Goal: Task Accomplishment & Management: Use online tool/utility

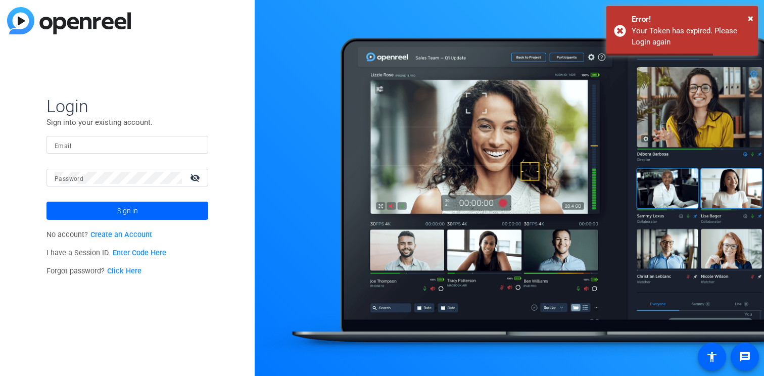
click at [100, 147] on input "Email" at bounding box center [128, 145] width 146 height 12
click at [0, 376] on com-1password-button at bounding box center [0, 376] width 0 height 0
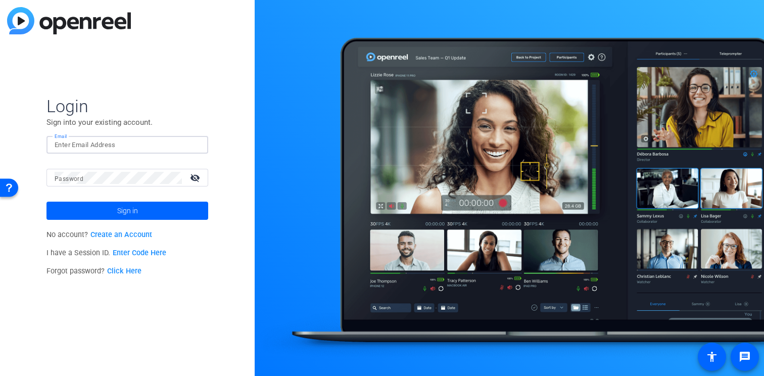
type input "chloe.badat@airbnb.com"
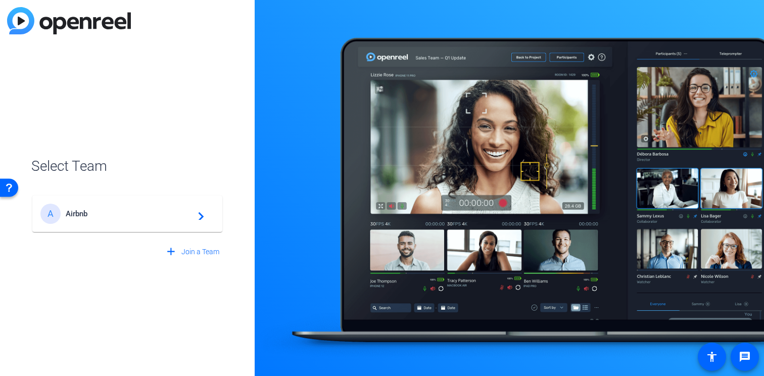
click at [122, 214] on span "Airbnb" at bounding box center [129, 213] width 126 height 9
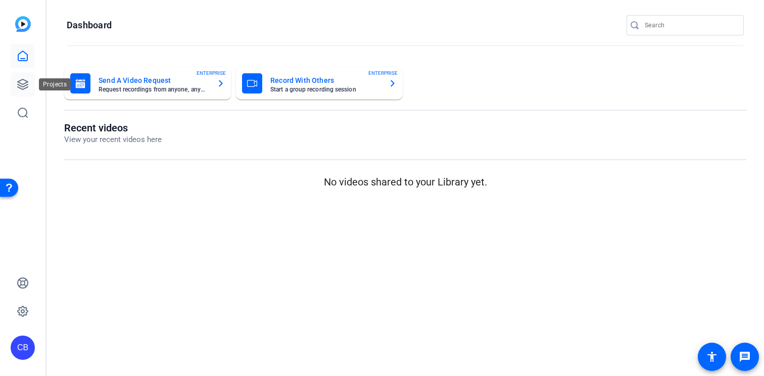
click at [24, 84] on icon at bounding box center [23, 84] width 10 height 10
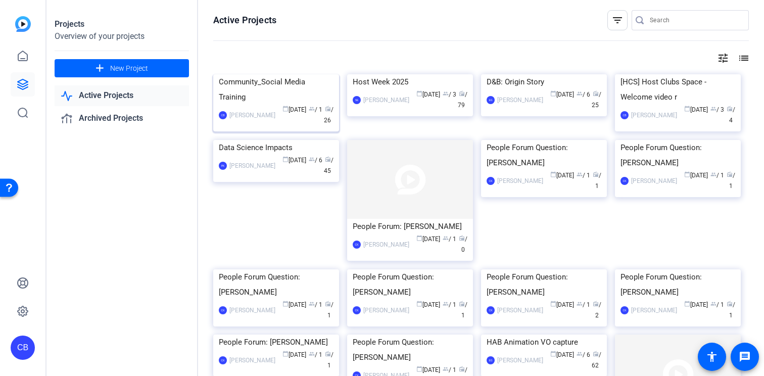
click at [271, 105] on div "Community_Social Media Training" at bounding box center [276, 89] width 115 height 30
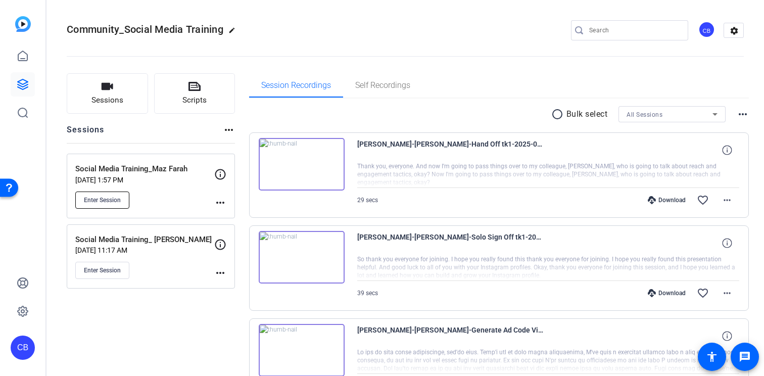
click at [96, 195] on button "Enter Session" at bounding box center [102, 200] width 54 height 17
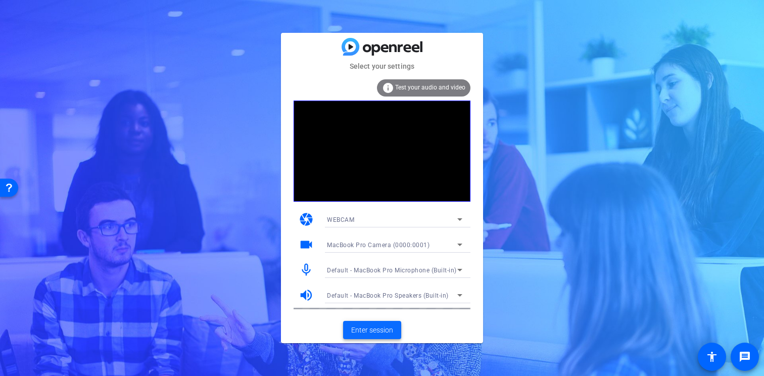
click at [377, 327] on span "Enter session" at bounding box center [372, 330] width 42 height 11
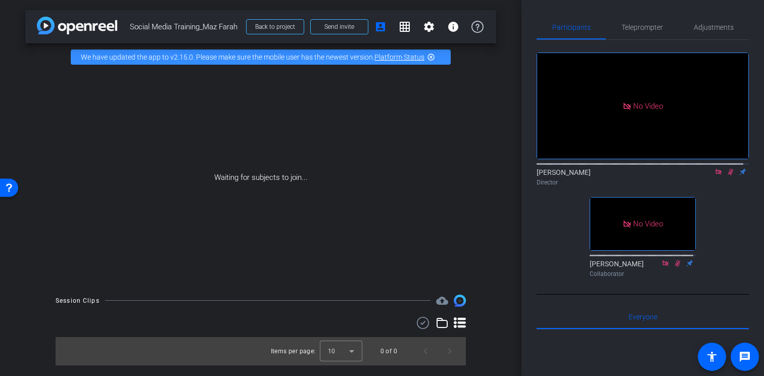
click at [727, 175] on icon at bounding box center [731, 171] width 8 height 7
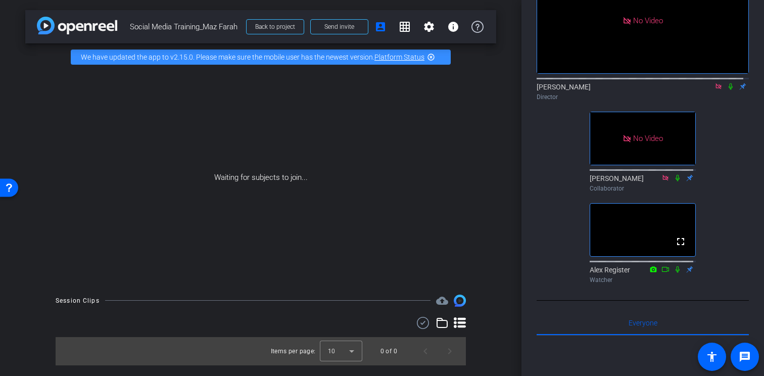
scroll to position [85, 0]
click at [715, 90] on icon at bounding box center [719, 86] width 8 height 7
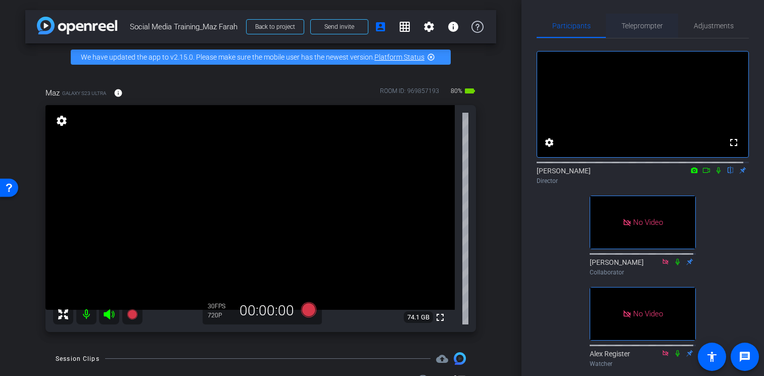
scroll to position [0, 0]
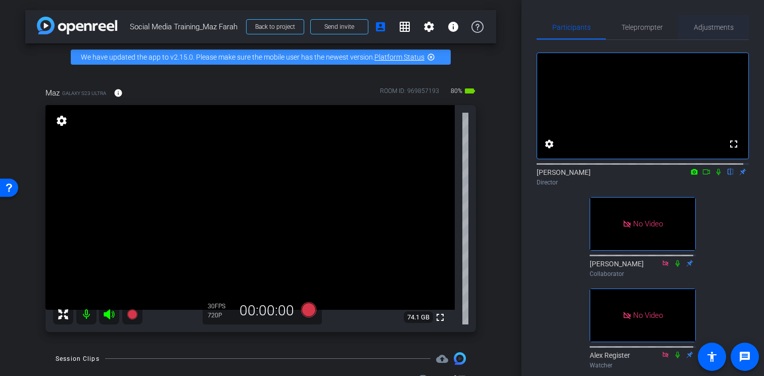
click at [712, 28] on span "Adjustments" at bounding box center [714, 27] width 40 height 7
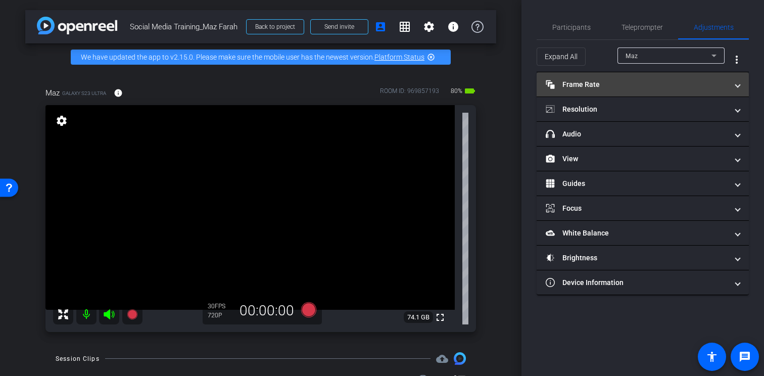
click at [594, 84] on mat-panel-title "Frame Rate Frame Rate" at bounding box center [637, 84] width 182 height 11
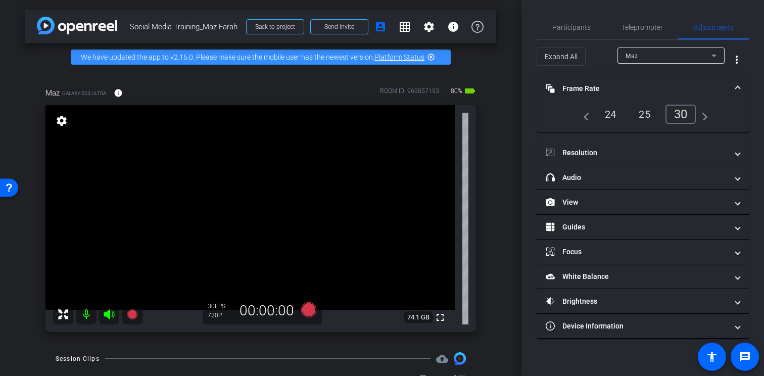
click at [607, 110] on div "24" at bounding box center [611, 114] width 27 height 17
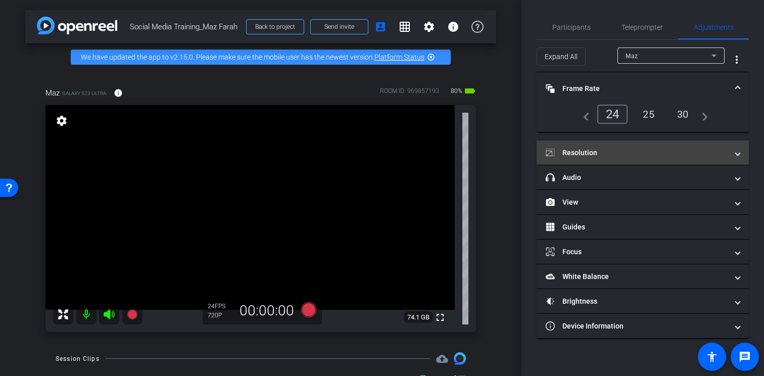
click at [615, 149] on mat-panel-title "Resolution" at bounding box center [637, 153] width 182 height 11
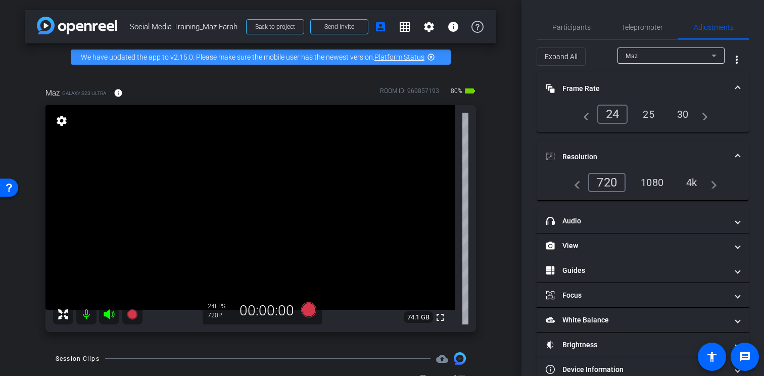
click at [699, 182] on div "4k" at bounding box center [692, 182] width 26 height 17
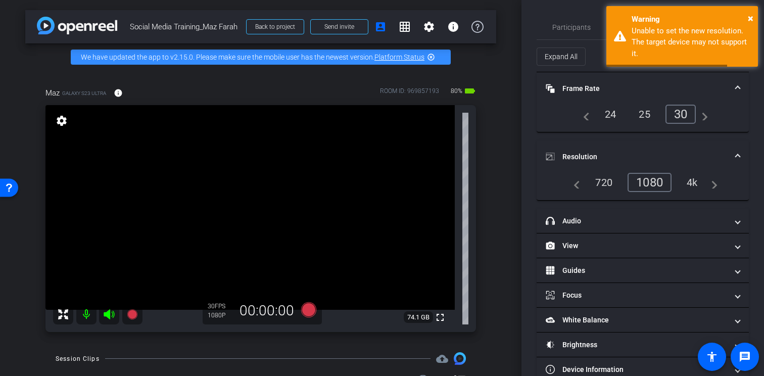
click at [689, 185] on div "4k" at bounding box center [693, 182] width 26 height 17
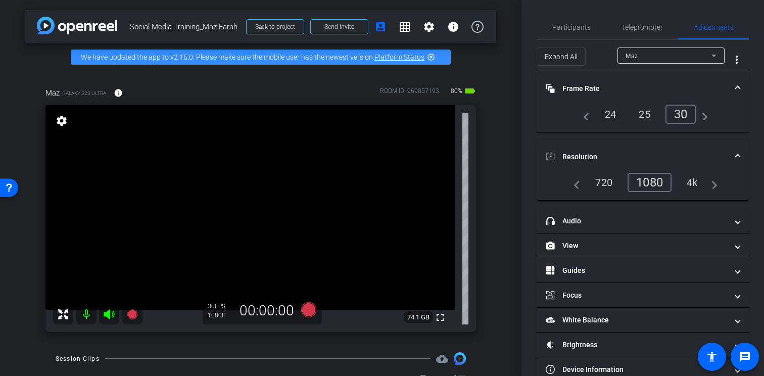
click at [687, 182] on div "4k" at bounding box center [693, 182] width 26 height 17
click at [686, 112] on div "30" at bounding box center [681, 114] width 31 height 19
click at [643, 184] on div "1080" at bounding box center [650, 182] width 44 height 19
click at [606, 111] on div "24" at bounding box center [611, 114] width 27 height 17
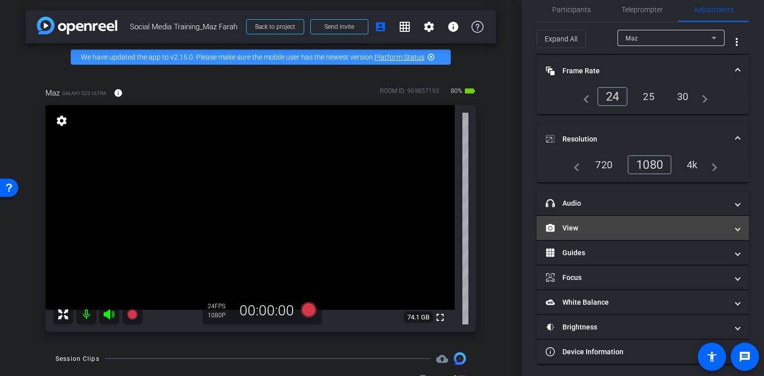
scroll to position [16, 0]
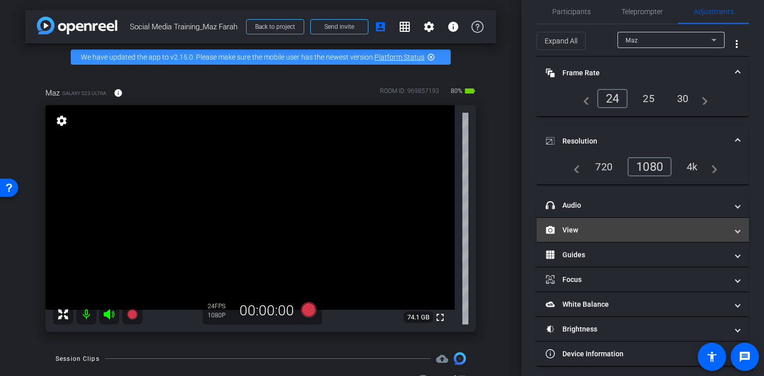
click at [605, 228] on mat-panel-title "View" at bounding box center [637, 230] width 182 height 11
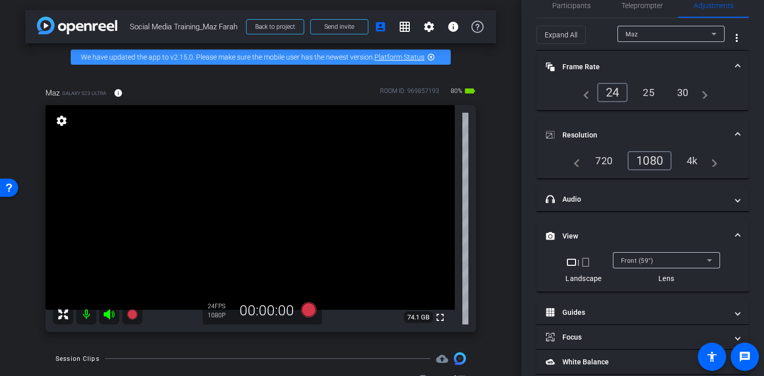
scroll to position [85, 0]
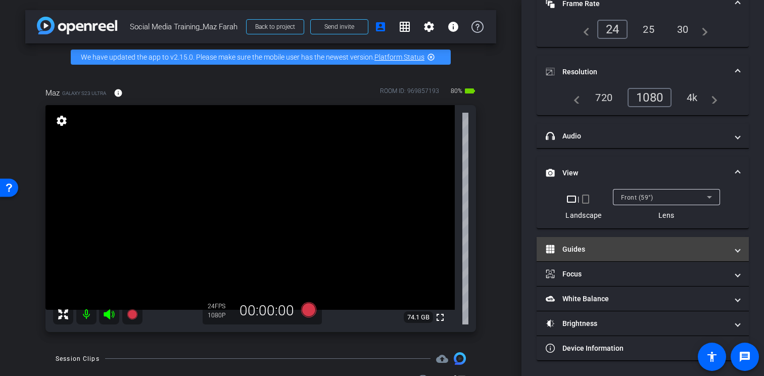
click at [610, 253] on mat-panel-title "Guides" at bounding box center [637, 249] width 182 height 11
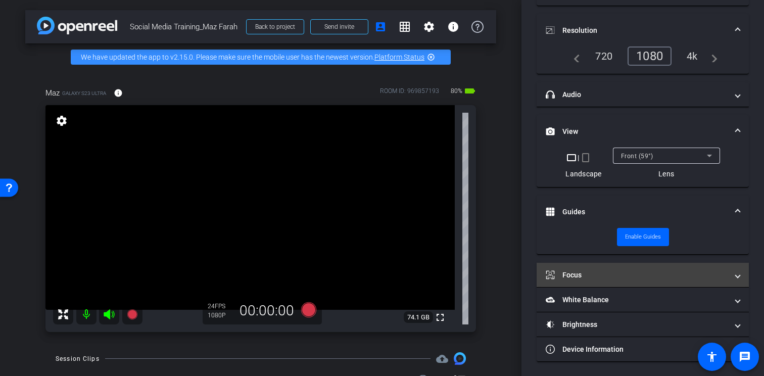
scroll to position [127, 0]
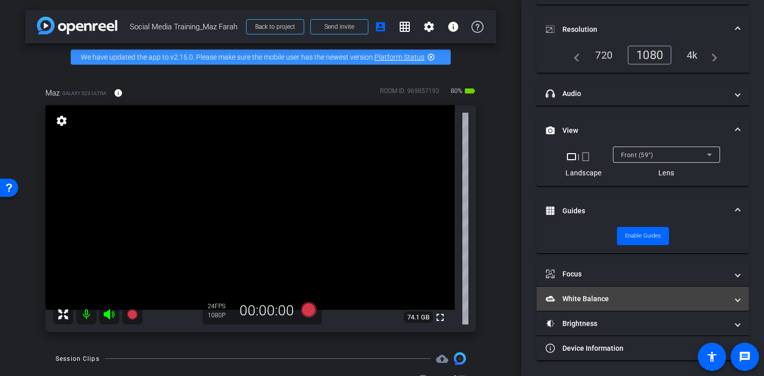
click at [640, 292] on mat-expansion-panel-header "White Balance White Balance" at bounding box center [643, 299] width 212 height 24
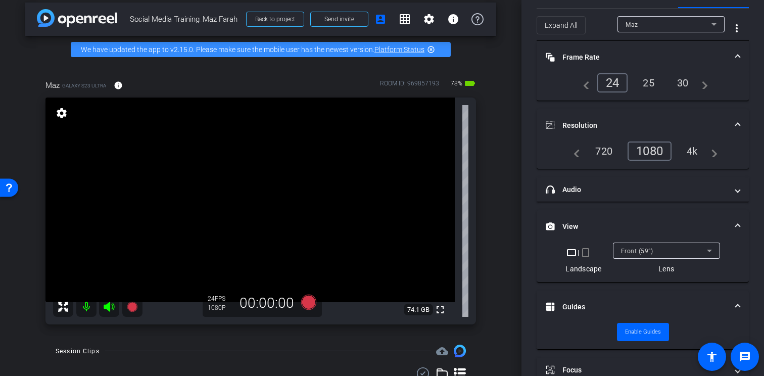
scroll to position [204, 0]
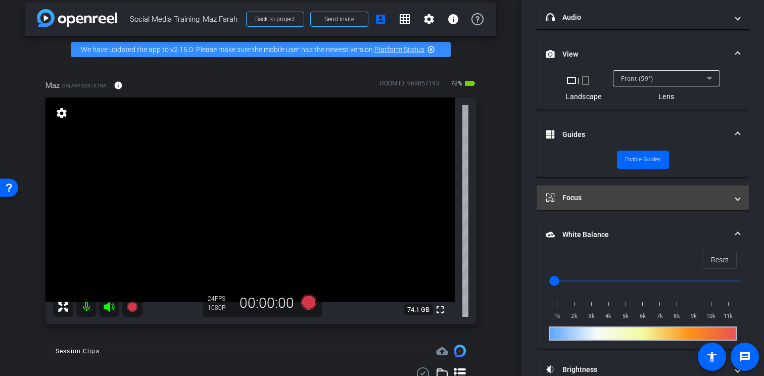
click at [604, 199] on mat-panel-title "Focus" at bounding box center [637, 198] width 182 height 11
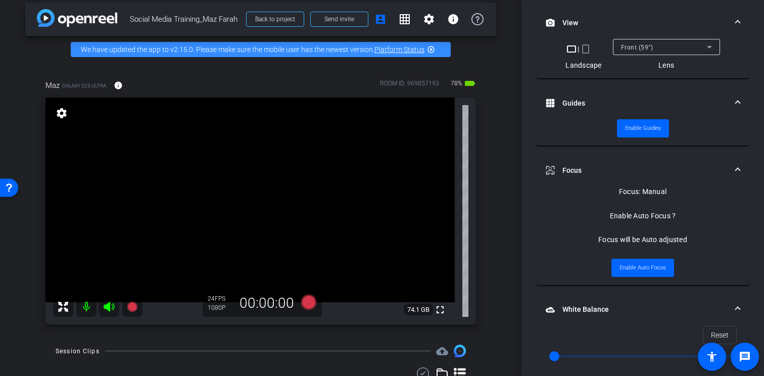
scroll to position [298, 0]
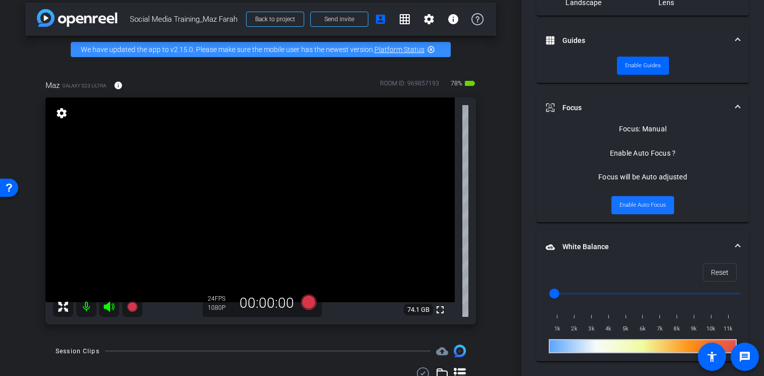
click at [638, 204] on span "Enable Auto Focus" at bounding box center [643, 205] width 47 height 15
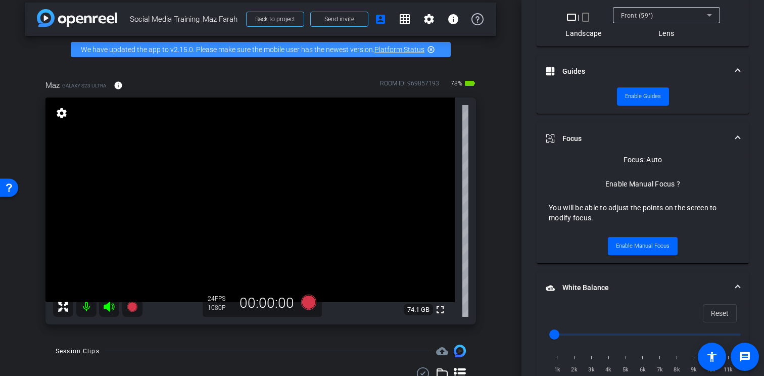
click at [736, 138] on span at bounding box center [738, 138] width 4 height 11
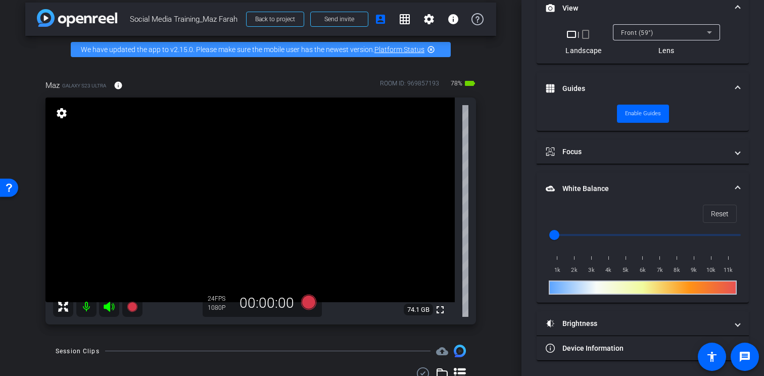
scroll to position [250, 0]
click at [120, 90] on mat-icon "info" at bounding box center [118, 85] width 9 height 9
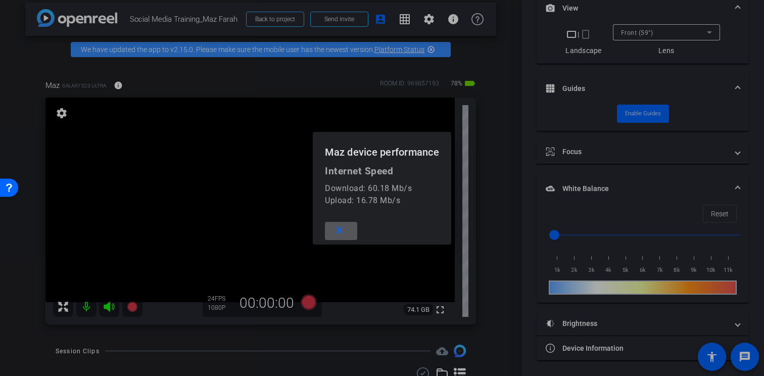
click at [120, 95] on div at bounding box center [382, 188] width 764 height 376
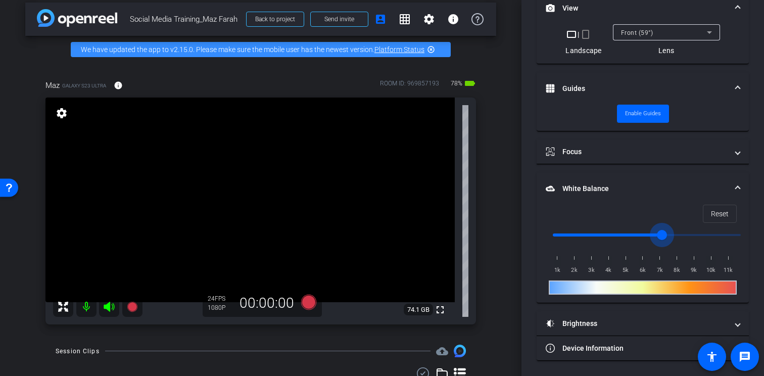
drag, startPoint x: 557, startPoint y: 236, endPoint x: 659, endPoint y: 237, distance: 102.1
click at [659, 237] on input "range" at bounding box center [647, 235] width 209 height 22
click at [717, 212] on span "Reset" at bounding box center [720, 213] width 18 height 19
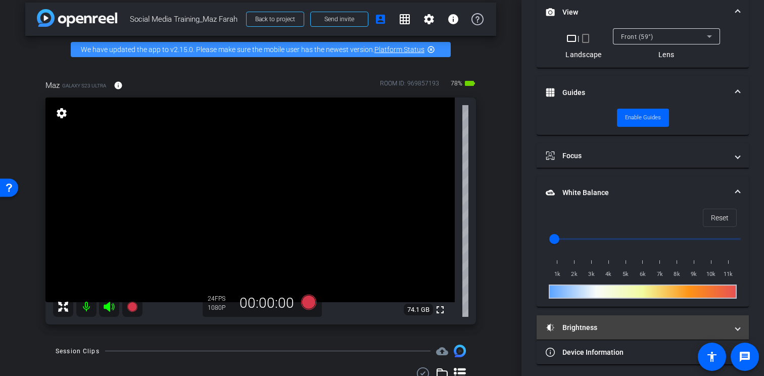
click at [617, 329] on mat-panel-title "Brightness" at bounding box center [637, 328] width 182 height 11
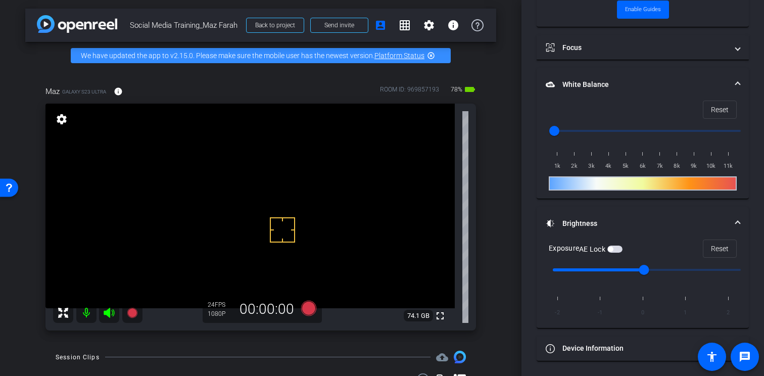
scroll to position [0, 0]
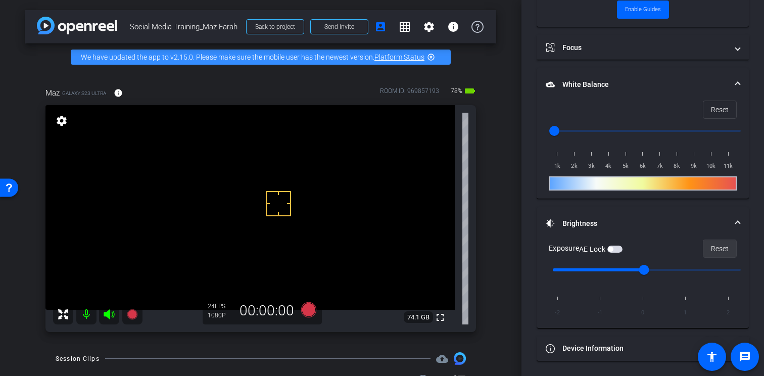
click at [711, 248] on span "Reset" at bounding box center [720, 248] width 18 height 19
click at [720, 250] on span "Reset" at bounding box center [720, 248] width 18 height 19
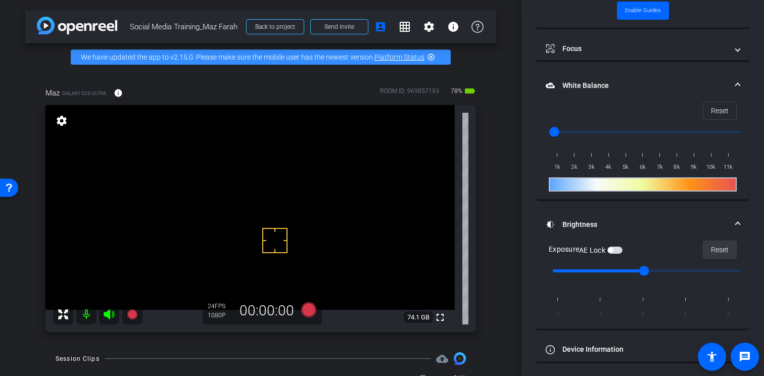
scroll to position [352, 0]
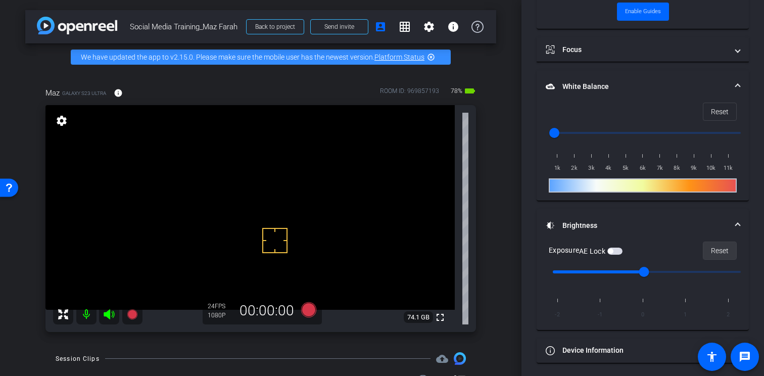
click at [714, 252] on span "Reset" at bounding box center [720, 250] width 18 height 19
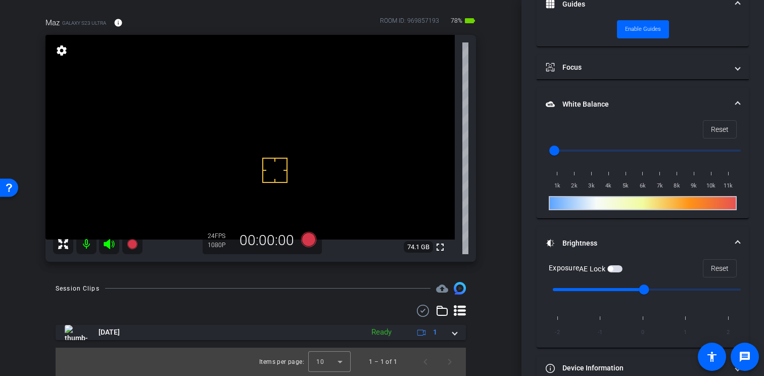
scroll to position [333, 0]
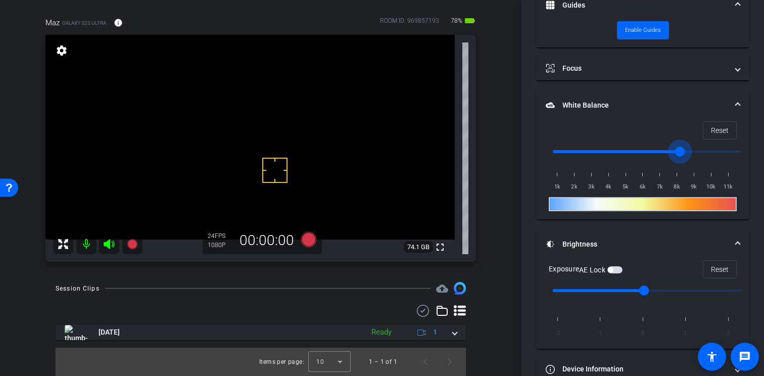
drag, startPoint x: 556, startPoint y: 151, endPoint x: 683, endPoint y: 153, distance: 126.4
click at [683, 153] on input "range" at bounding box center [647, 152] width 209 height 22
click at [711, 131] on span "Reset" at bounding box center [720, 130] width 18 height 19
type input "1000"
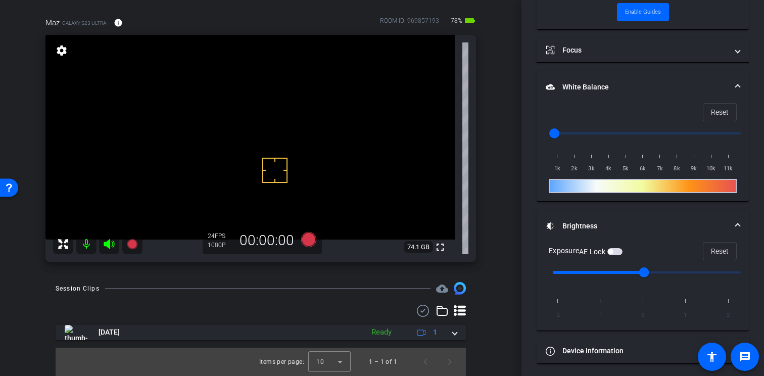
scroll to position [354, 0]
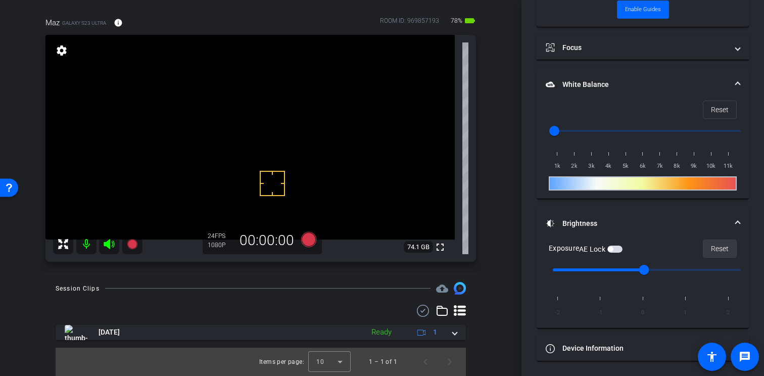
click at [712, 251] on span "Reset" at bounding box center [720, 248] width 18 height 19
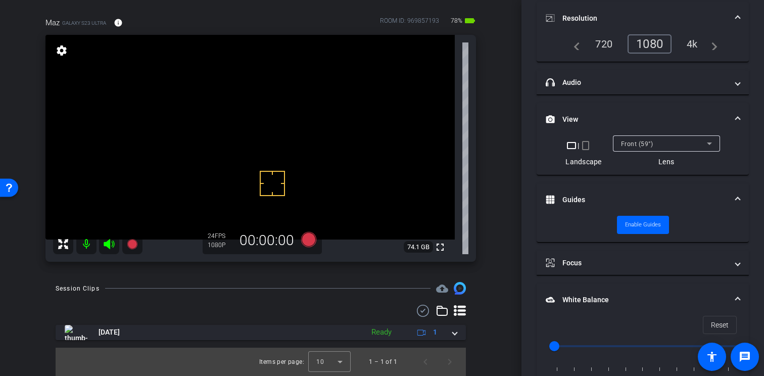
scroll to position [0, 0]
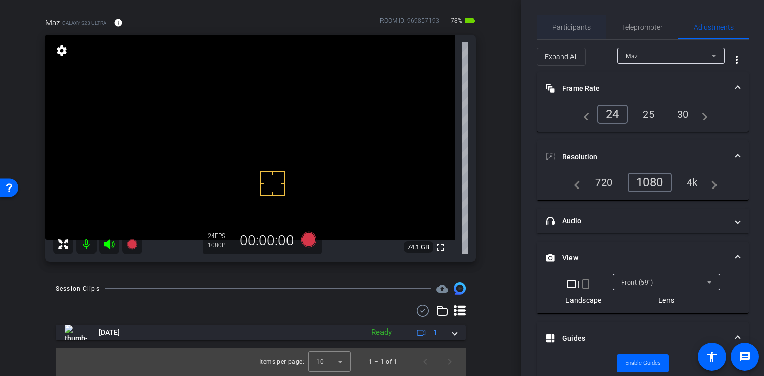
click at [564, 33] on span "Participants" at bounding box center [572, 27] width 38 height 24
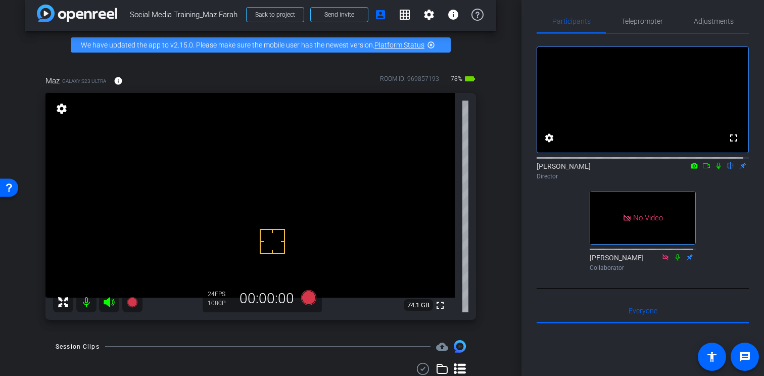
scroll to position [17, 0]
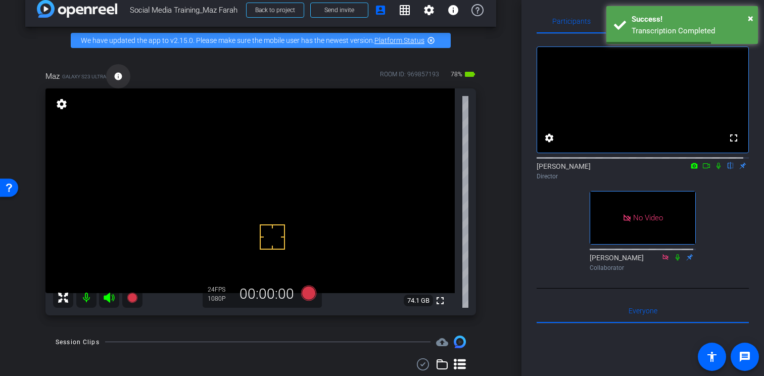
click at [121, 81] on mat-icon "info" at bounding box center [118, 76] width 9 height 9
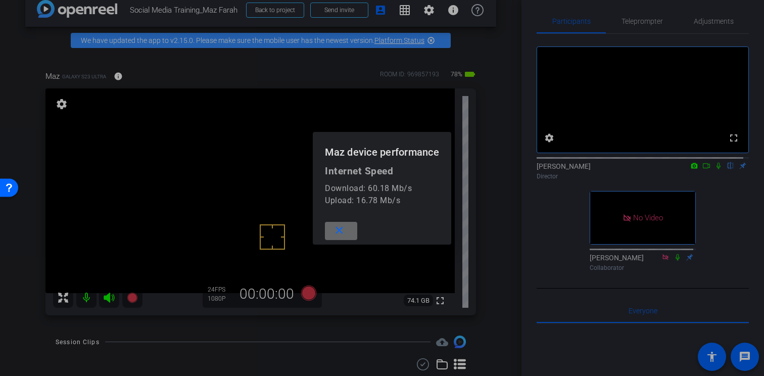
click at [346, 227] on span at bounding box center [341, 231] width 32 height 24
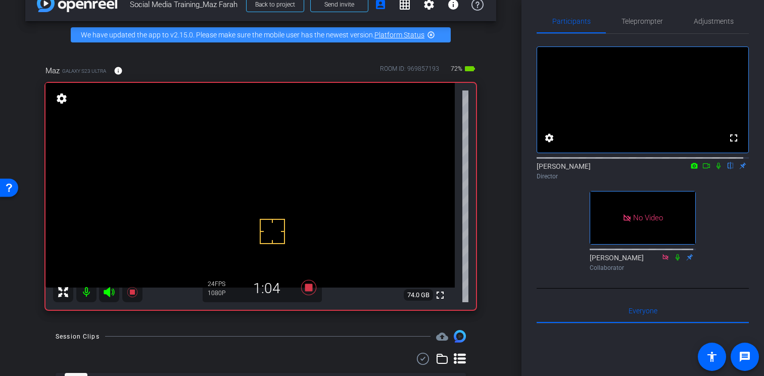
scroll to position [23, 0]
click at [715, 169] on icon at bounding box center [719, 165] width 8 height 7
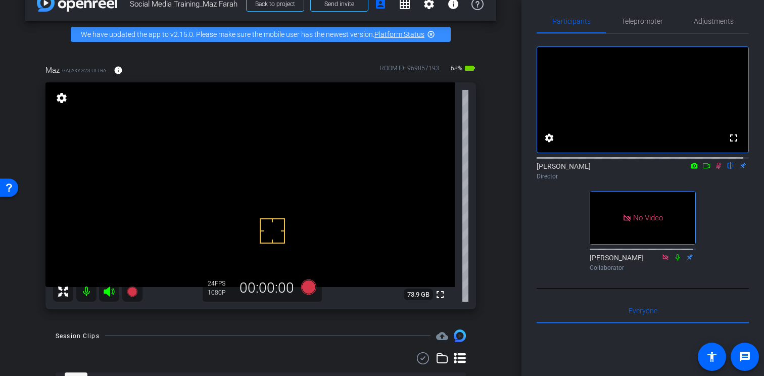
click at [715, 169] on icon at bounding box center [719, 165] width 8 height 7
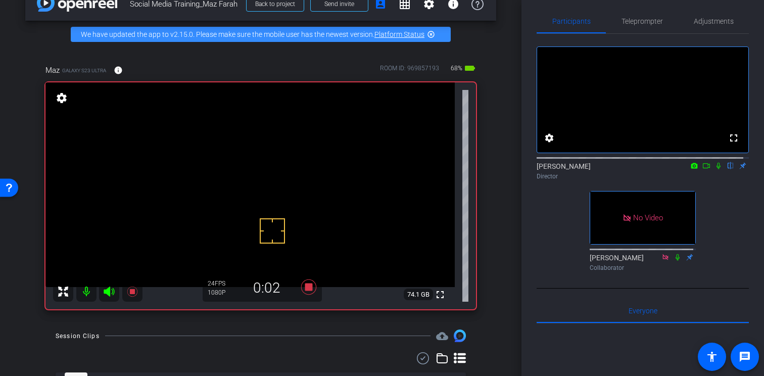
click at [715, 169] on icon at bounding box center [719, 165] width 8 height 7
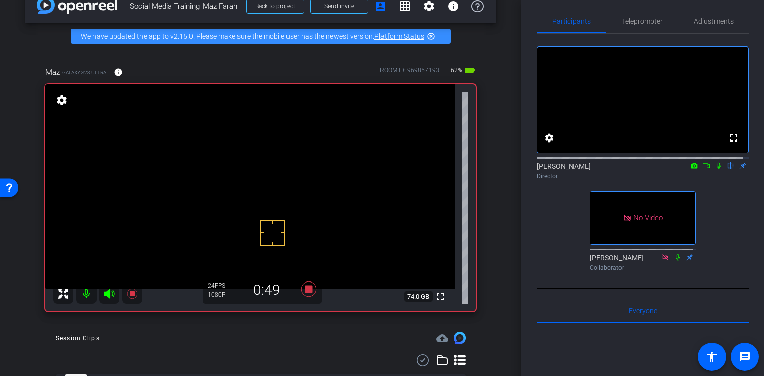
click at [715, 169] on icon at bounding box center [719, 165] width 8 height 7
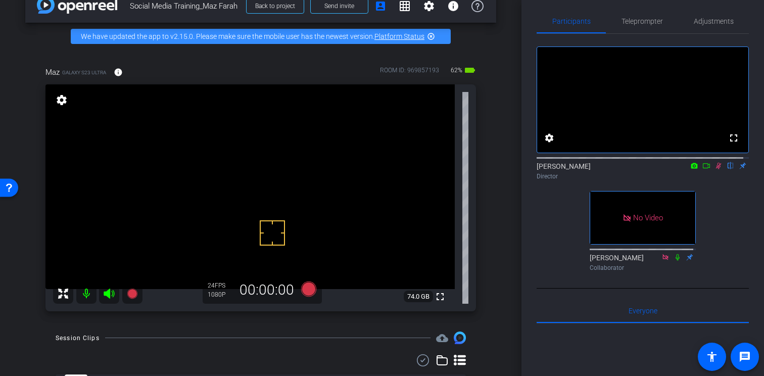
click at [715, 169] on icon at bounding box center [719, 165] width 8 height 7
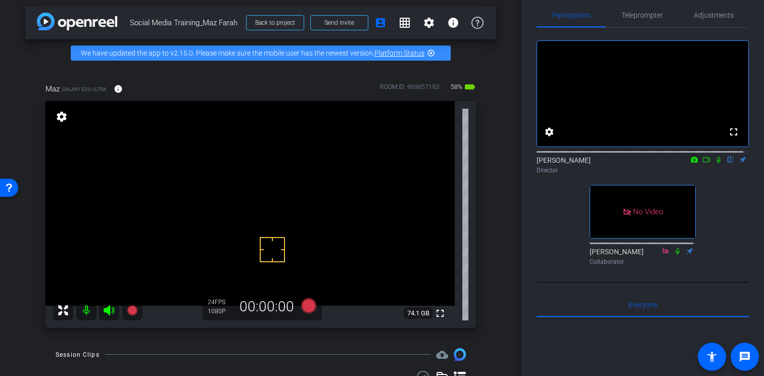
scroll to position [5, 0]
